Goal: Task Accomplishment & Management: Manage account settings

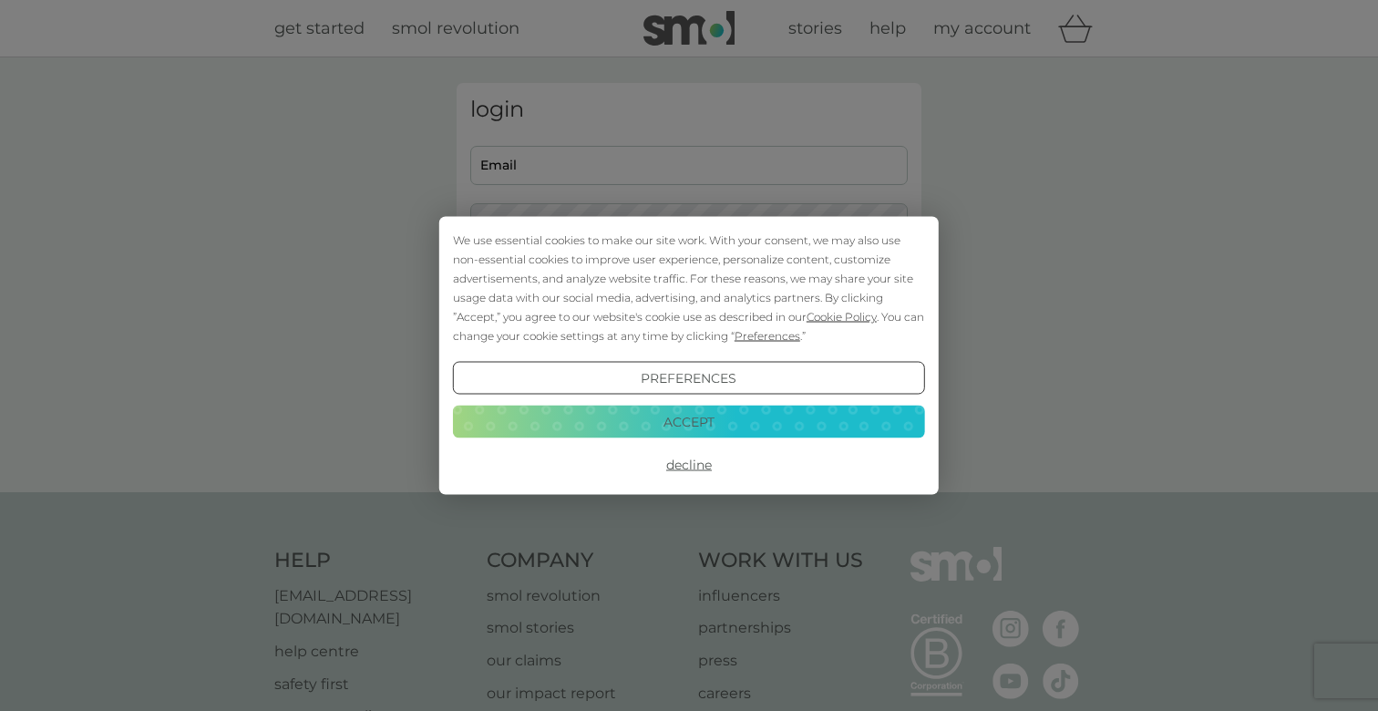
click at [685, 427] on button "Accept" at bounding box center [689, 421] width 472 height 33
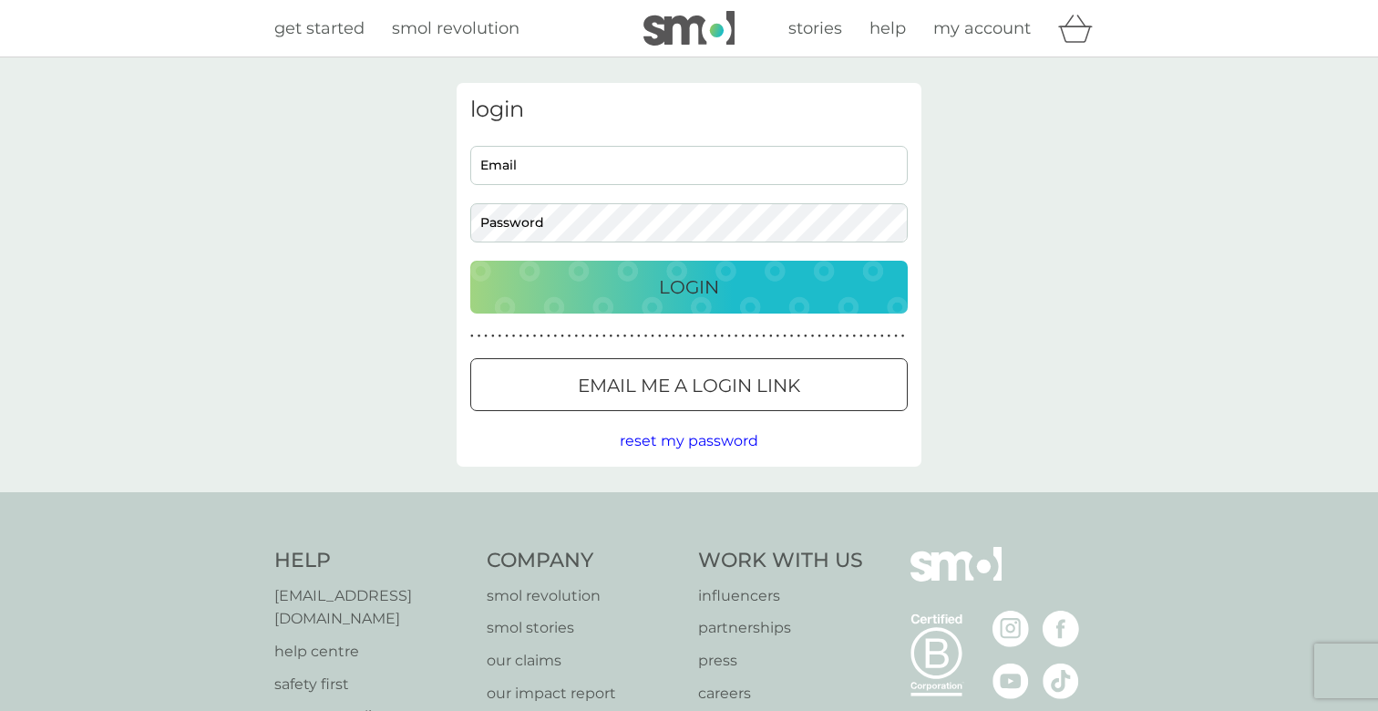
click at [546, 176] on input "Email" at bounding box center [688, 165] width 437 height 39
type input "louis.george.gray@outlook.com"
click at [470, 261] on button "Login" at bounding box center [688, 287] width 437 height 53
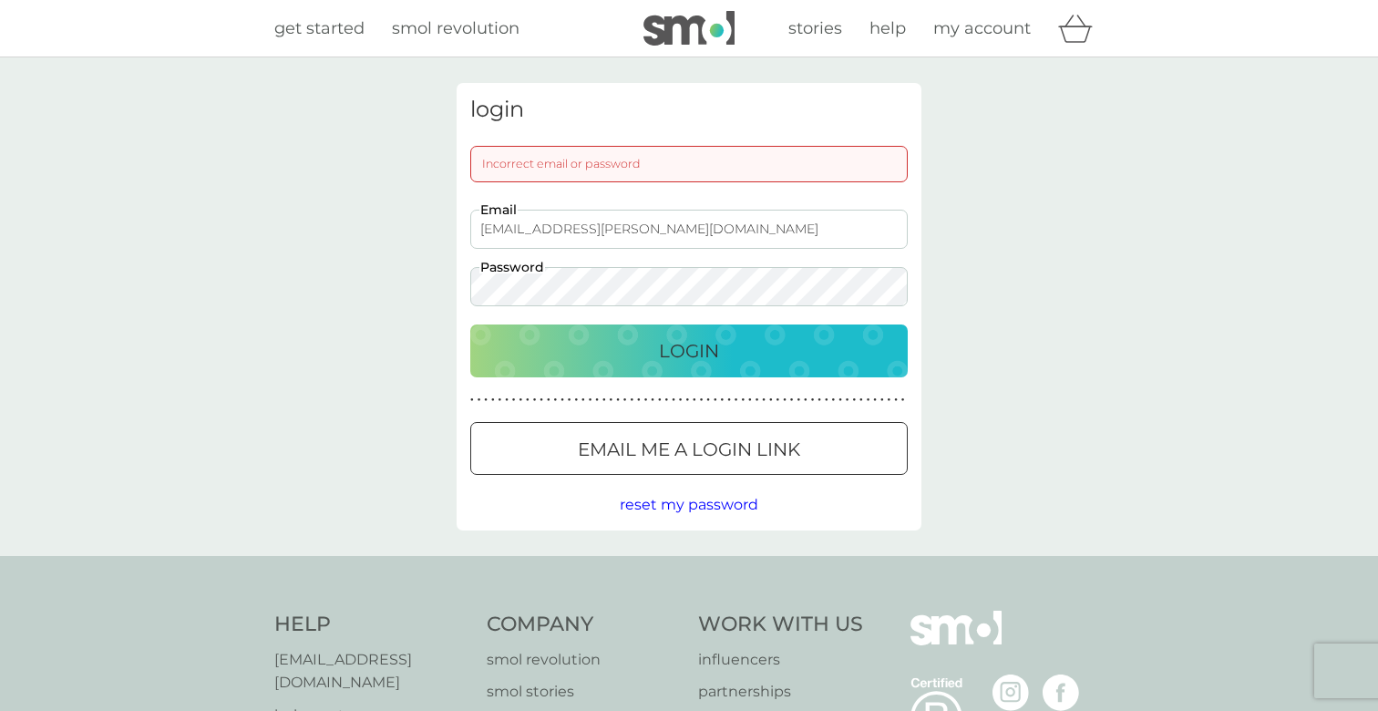
click at [470, 324] on button "Login" at bounding box center [688, 350] width 437 height 53
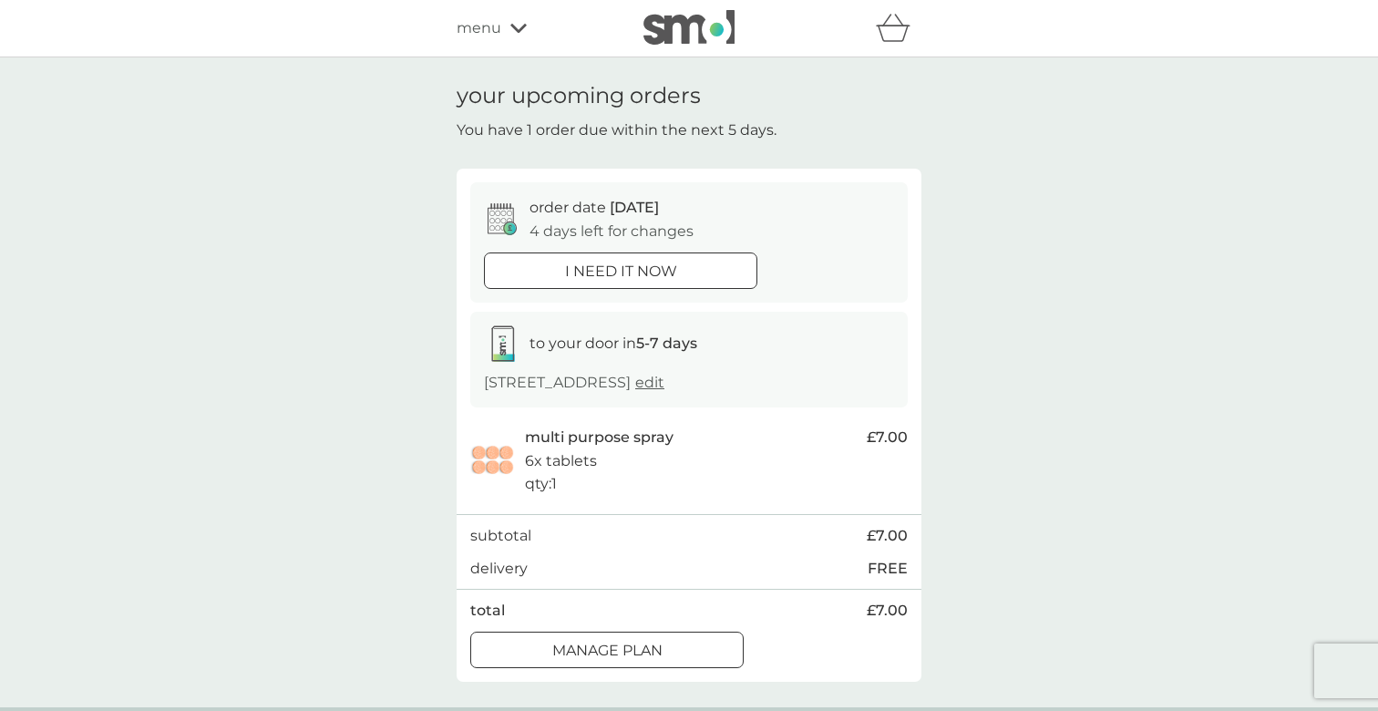
click at [585, 642] on div at bounding box center [607, 650] width 66 height 19
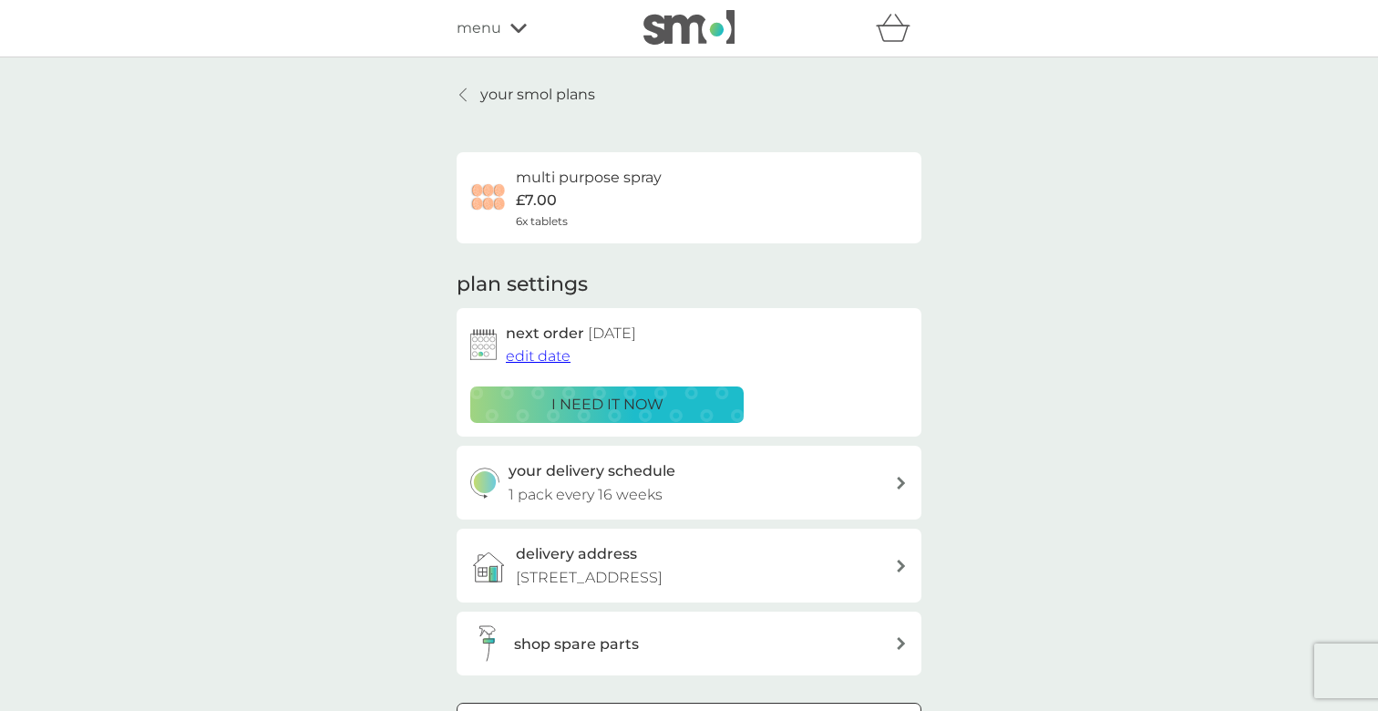
click at [701, 482] on div "your delivery schedule 1 pack every 16 weeks" at bounding box center [702, 482] width 387 height 46
select select "112"
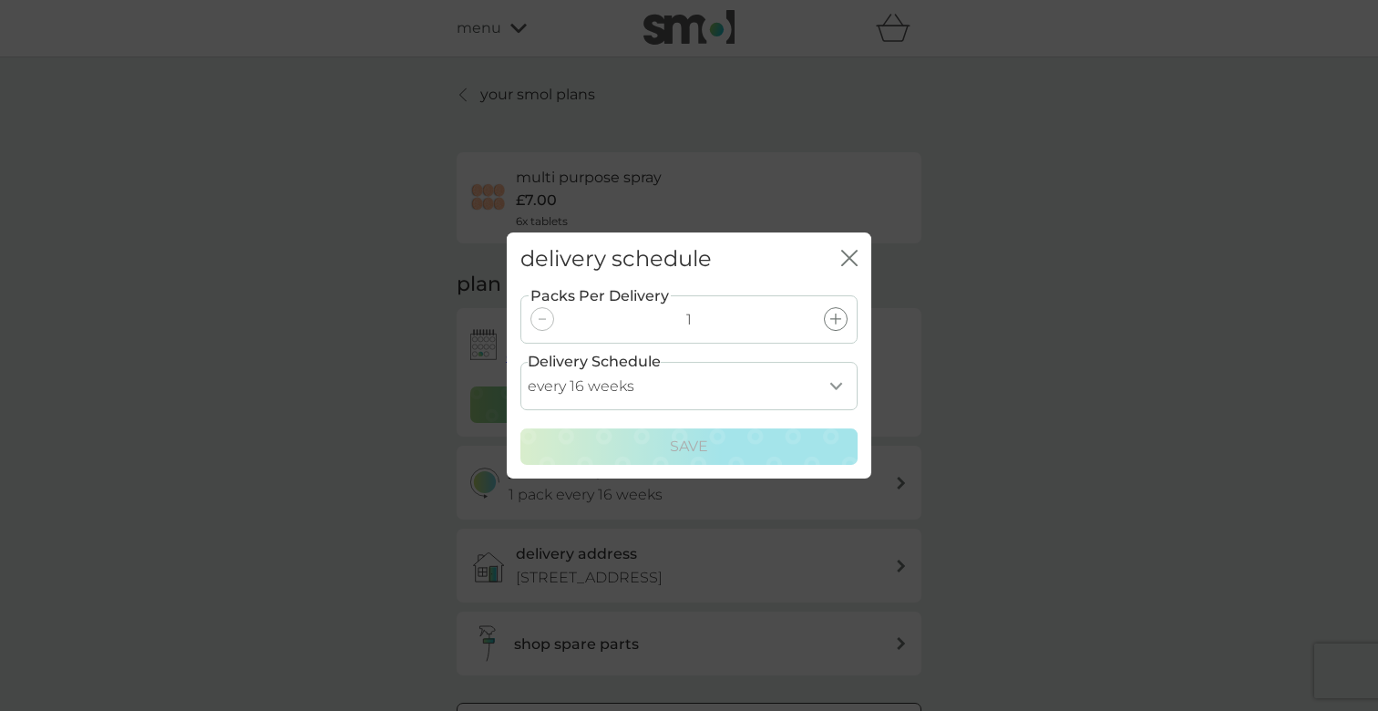
click at [849, 256] on icon "close" at bounding box center [849, 258] width 16 height 16
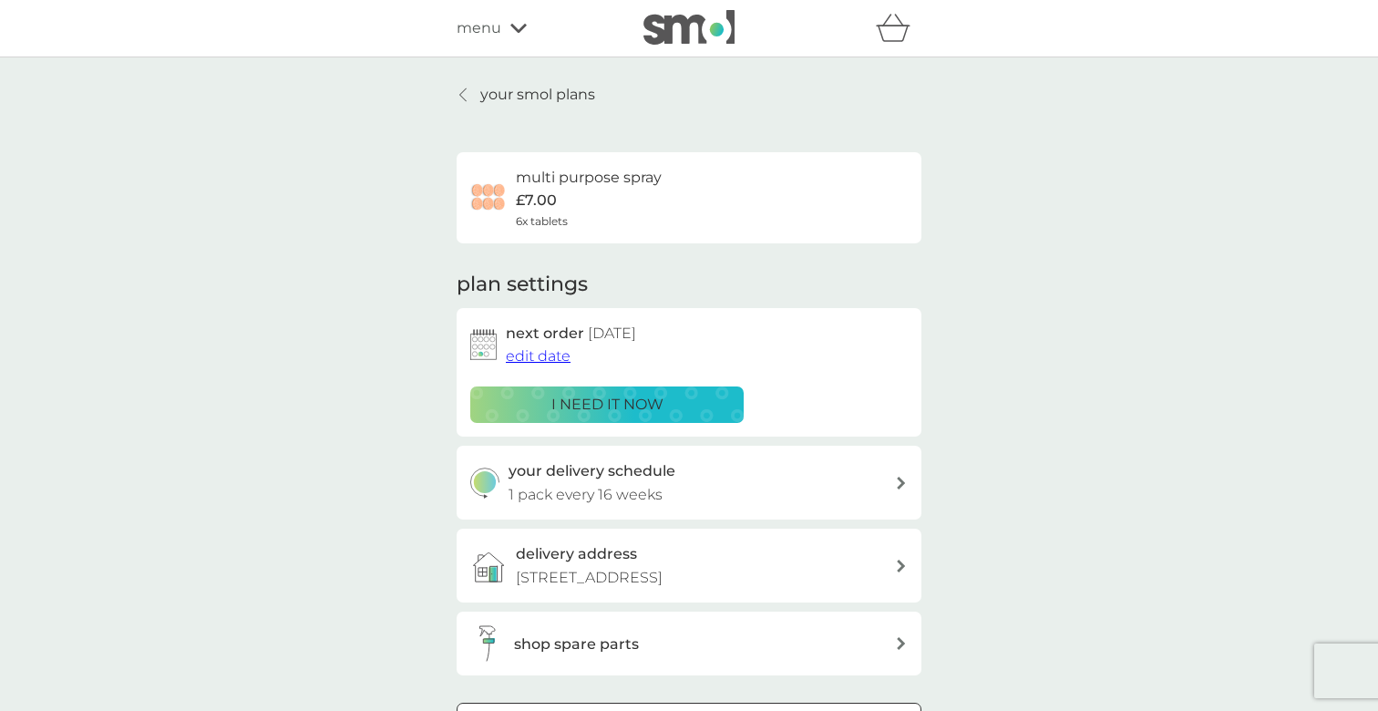
click at [552, 364] on span "edit date" at bounding box center [538, 355] width 65 height 17
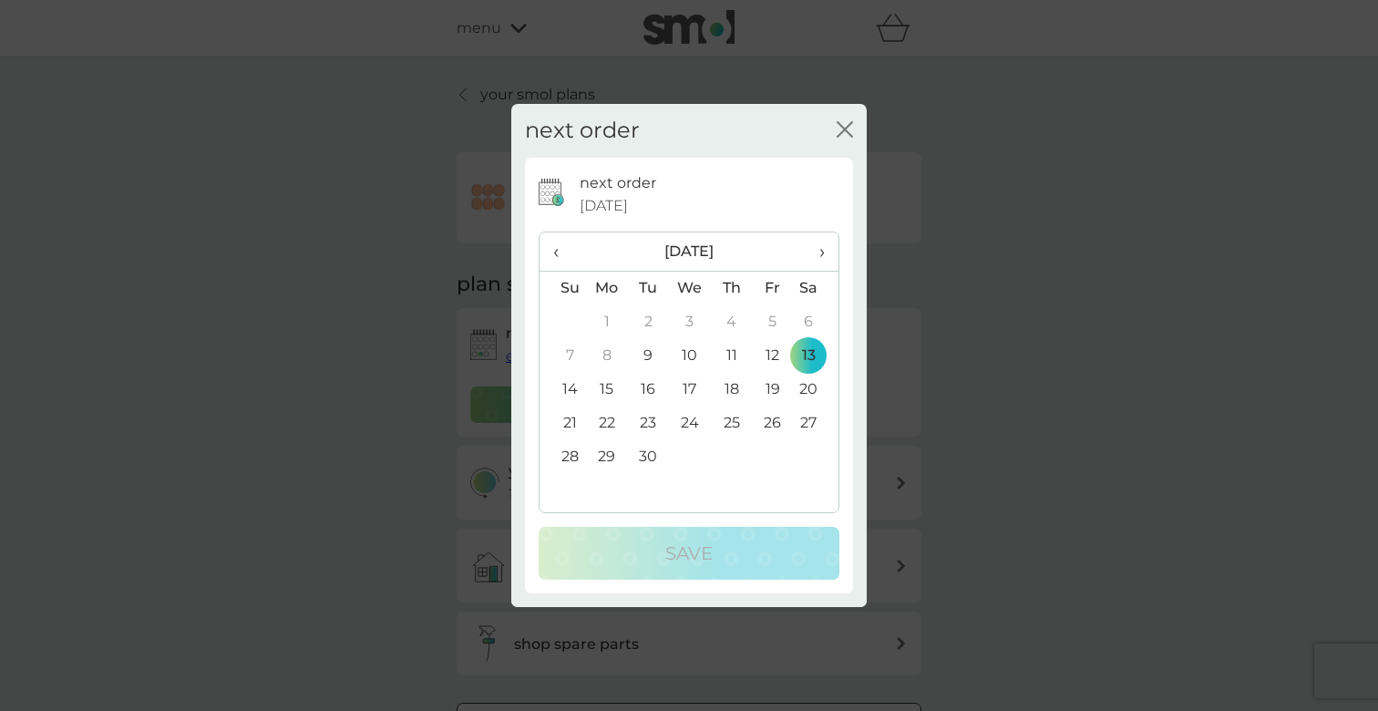
click at [820, 252] on span "›" at bounding box center [815, 251] width 18 height 38
click at [807, 319] on td "1" at bounding box center [816, 322] width 46 height 34
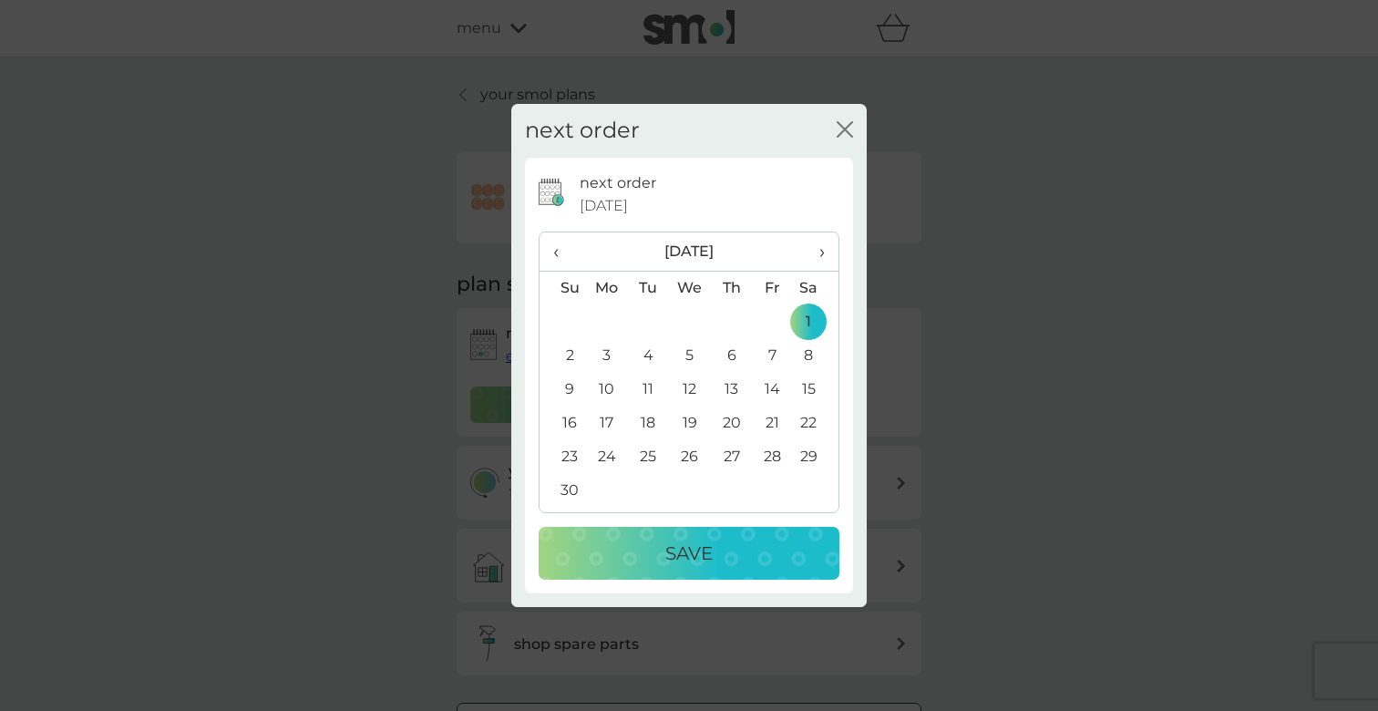
click at [690, 550] on p "Save" at bounding box center [688, 553] width 47 height 29
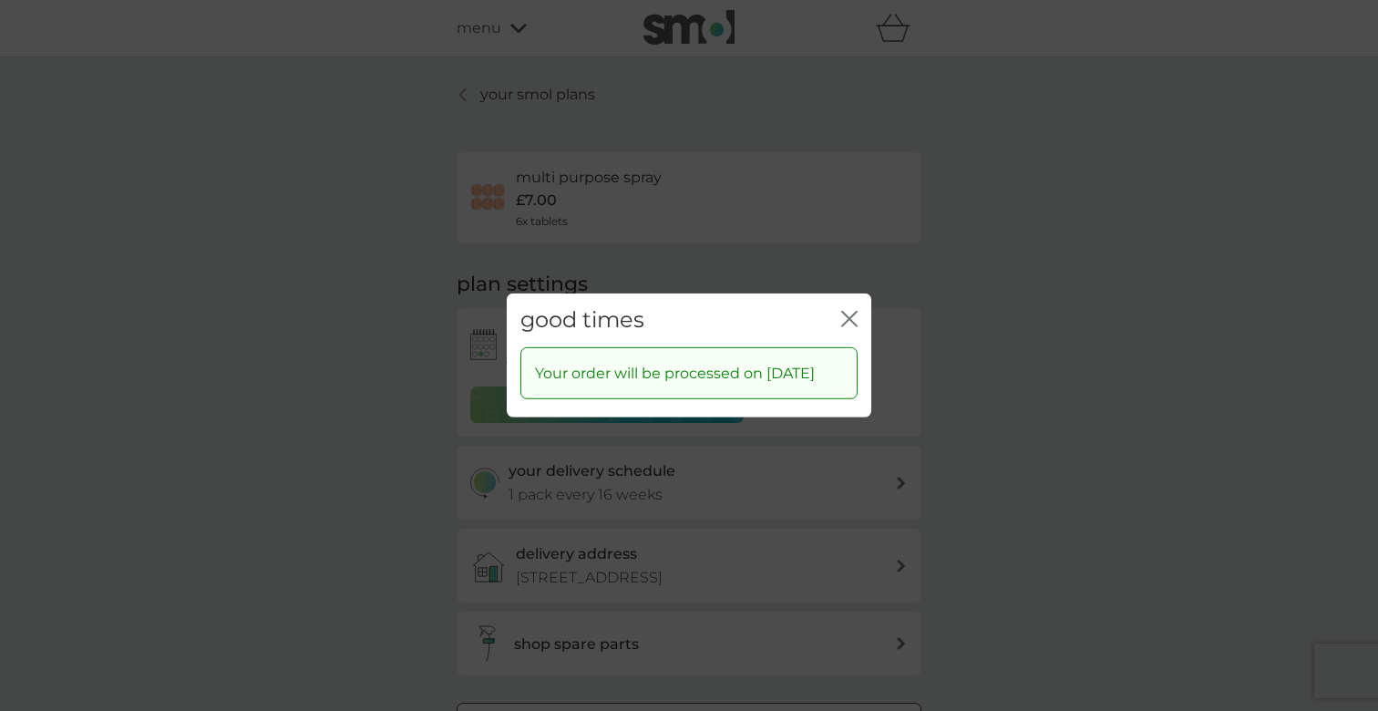
click at [851, 311] on icon "close" at bounding box center [849, 319] width 16 height 16
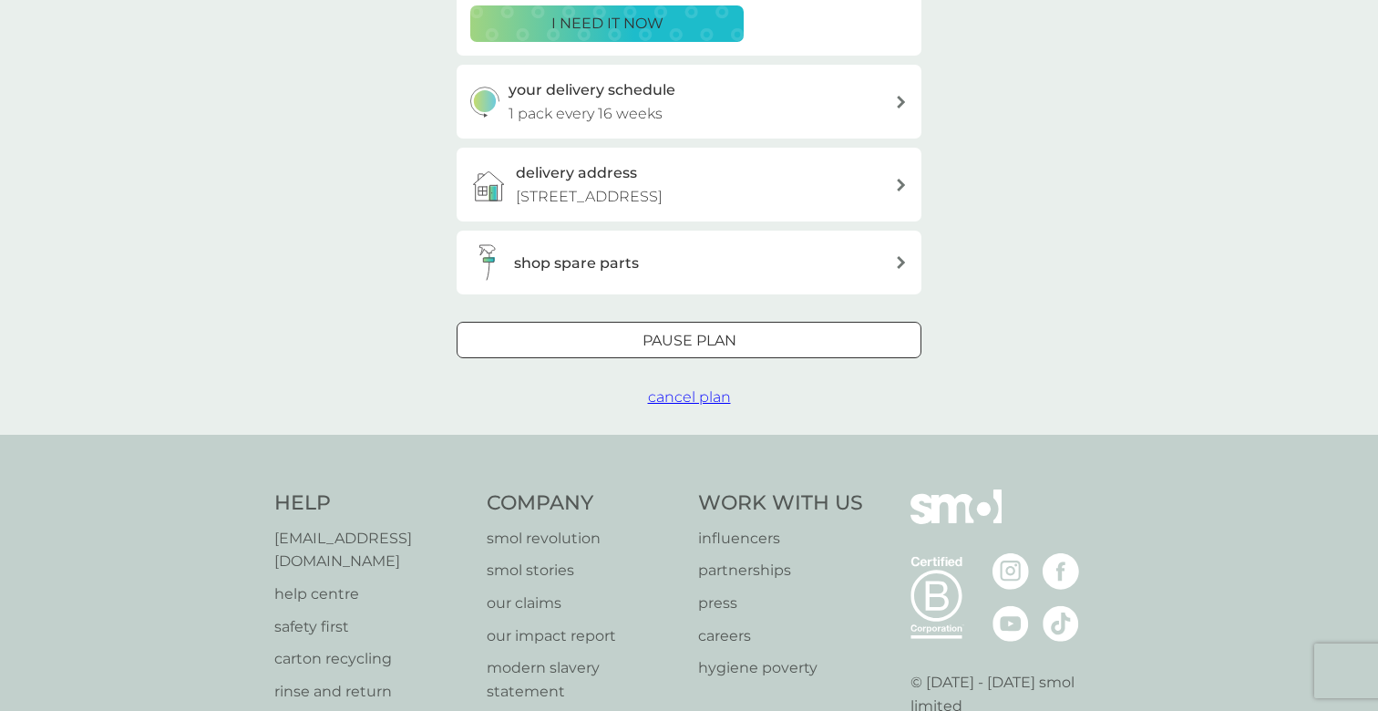
scroll to position [387, 0]
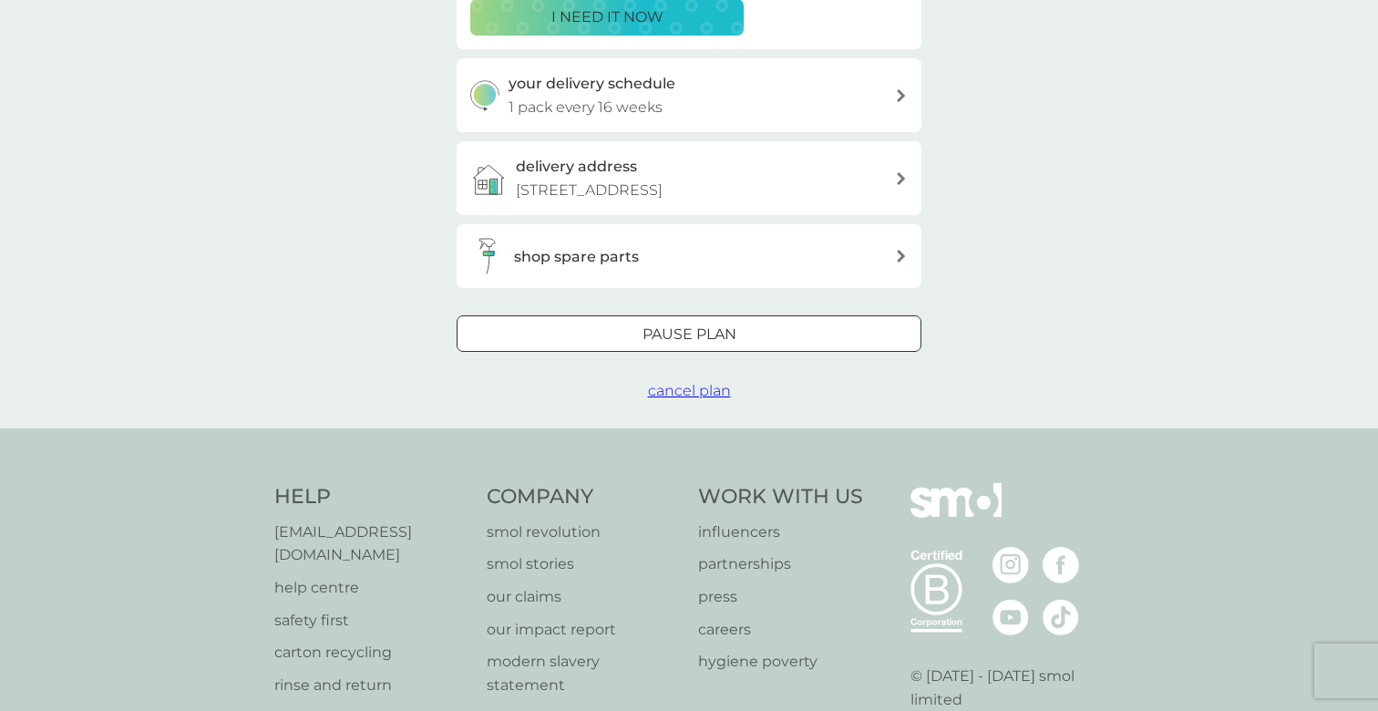
click at [537, 258] on h3 "shop spare parts" at bounding box center [576, 257] width 125 height 24
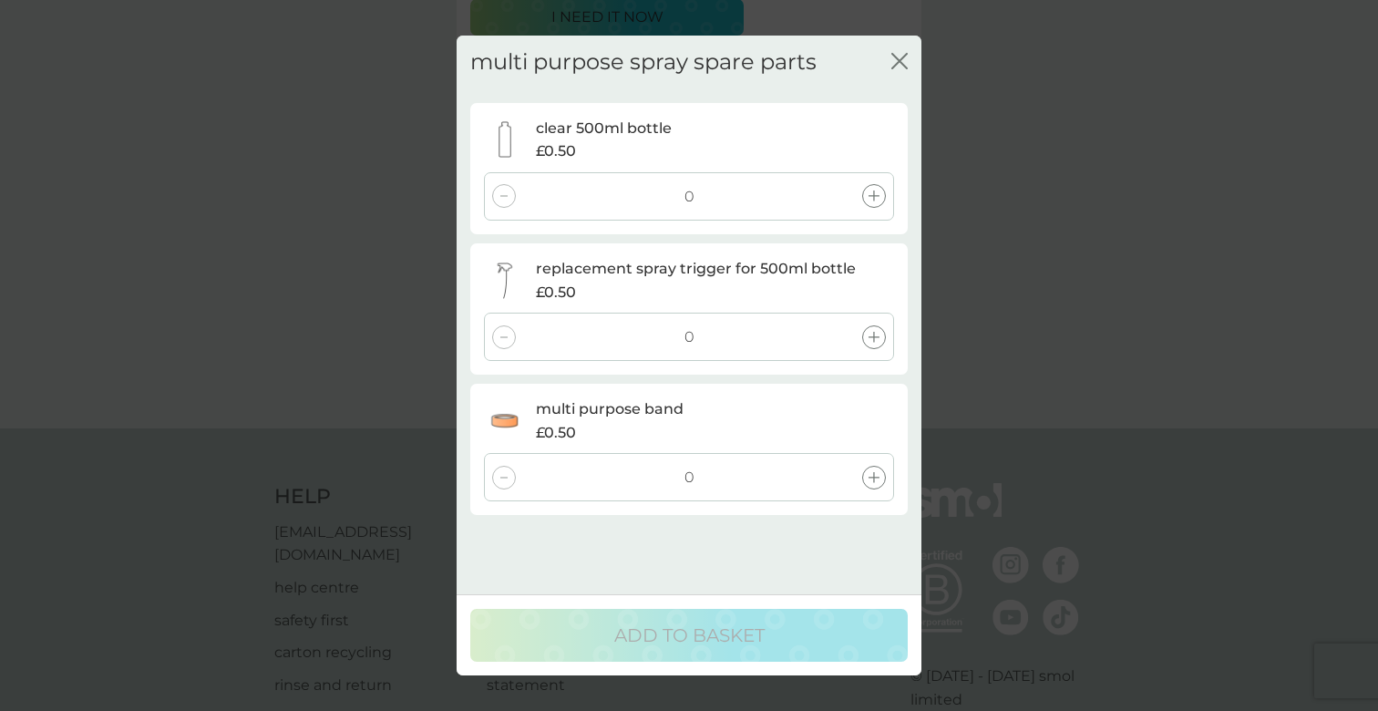
click at [898, 66] on icon "close" at bounding box center [899, 61] width 16 height 16
